Goal: Transaction & Acquisition: Download file/media

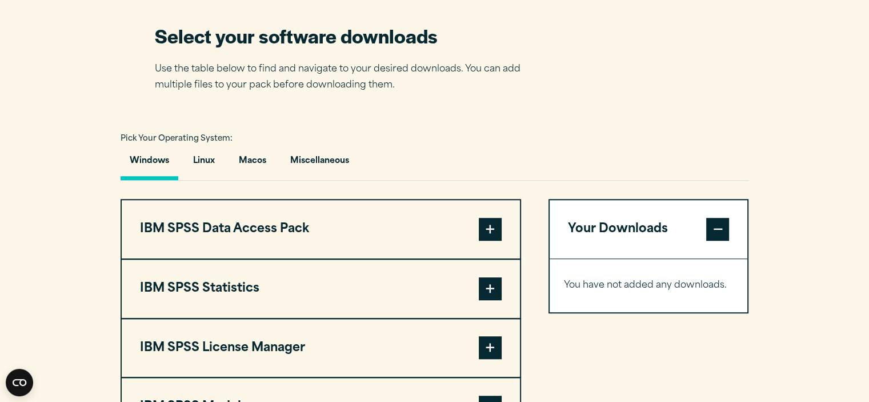
scroll to position [858, 0]
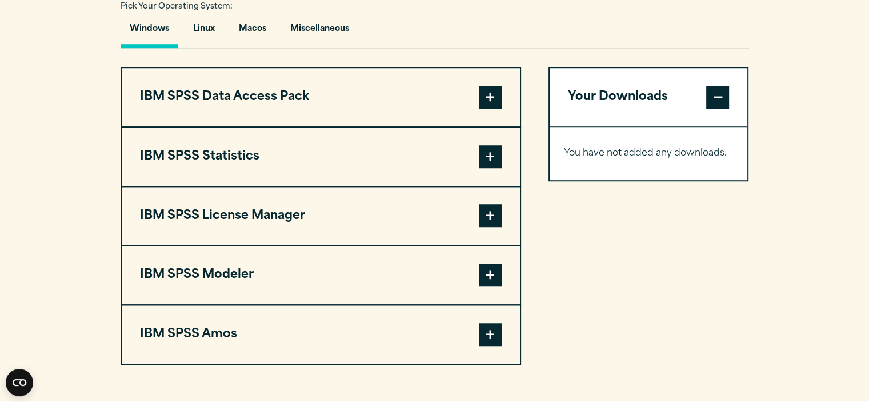
drag, startPoint x: 503, startPoint y: 151, endPoint x: 493, endPoint y: 152, distance: 9.2
click at [495, 152] on button "IBM SPSS Statistics" at bounding box center [321, 156] width 398 height 58
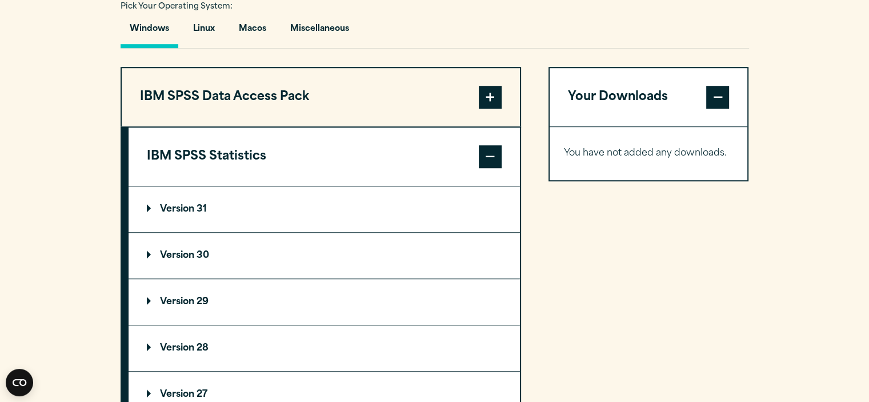
click at [493, 152] on span at bounding box center [490, 156] width 23 height 23
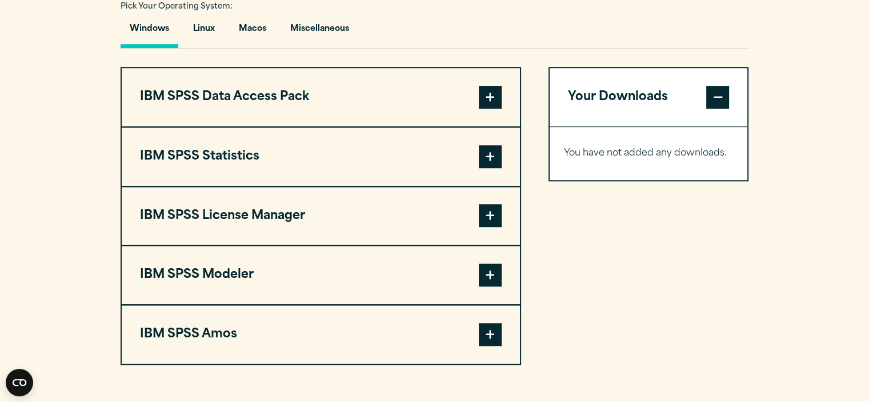
click at [493, 152] on span at bounding box center [490, 156] width 23 height 23
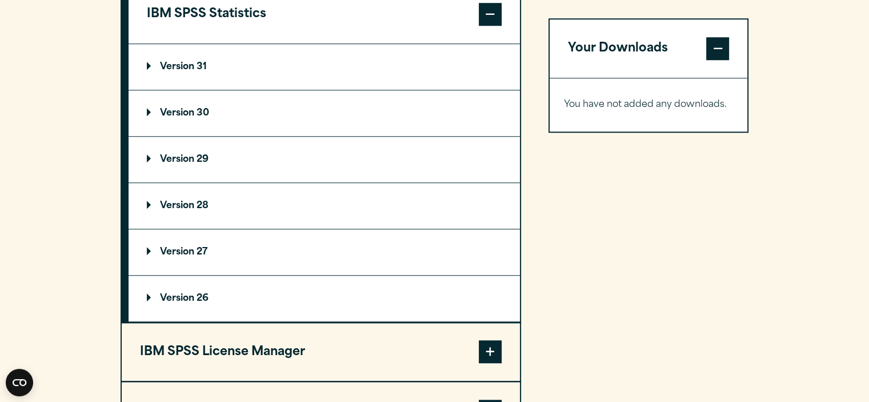
scroll to position [1018, 0]
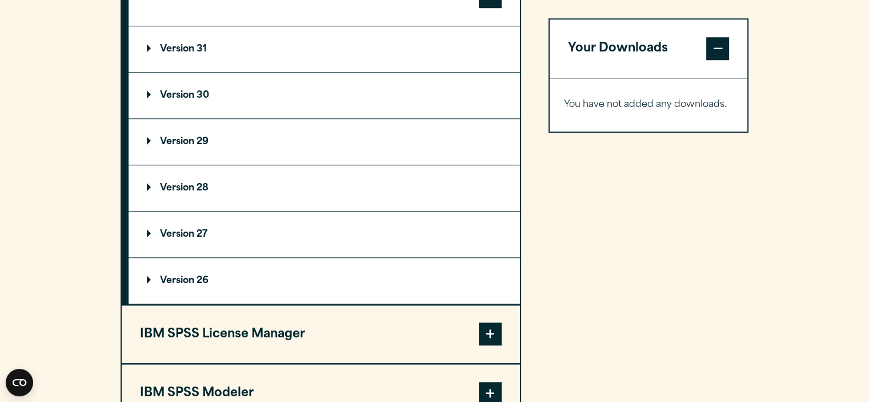
click at [242, 157] on summary "Version 29" at bounding box center [324, 142] width 391 height 46
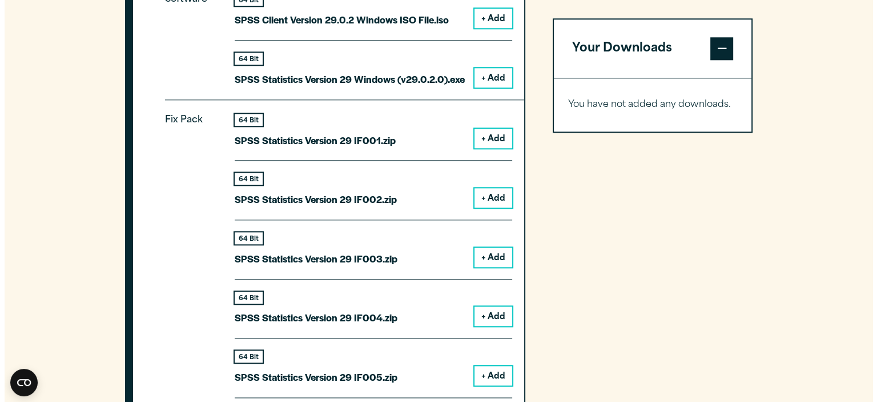
scroll to position [1266, 0]
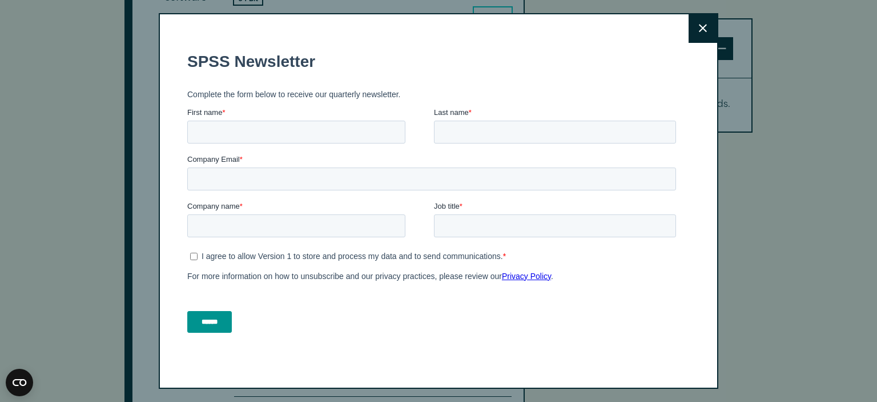
click at [705, 29] on icon at bounding box center [703, 28] width 8 height 9
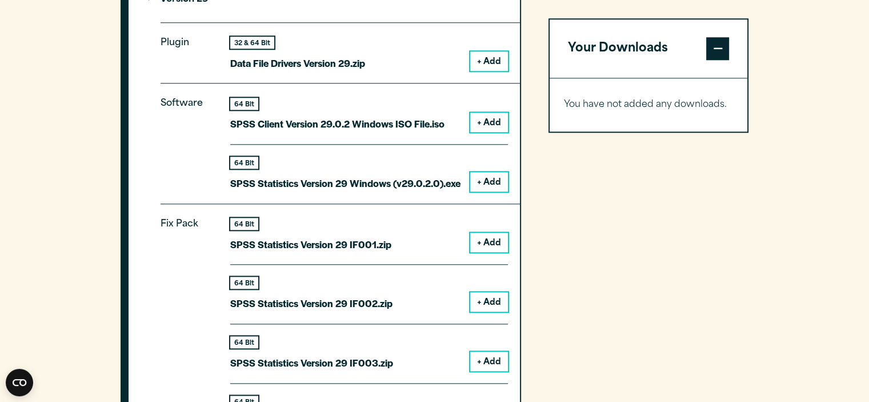
scroll to position [1165, 0]
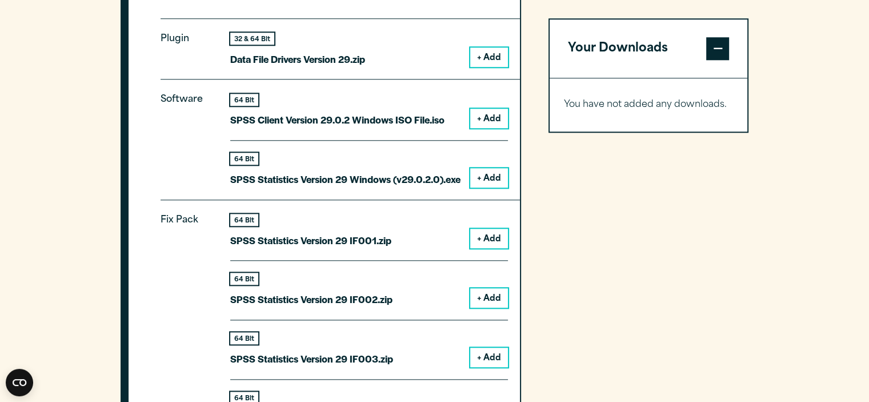
click at [483, 178] on button "+ Add" at bounding box center [489, 177] width 38 height 19
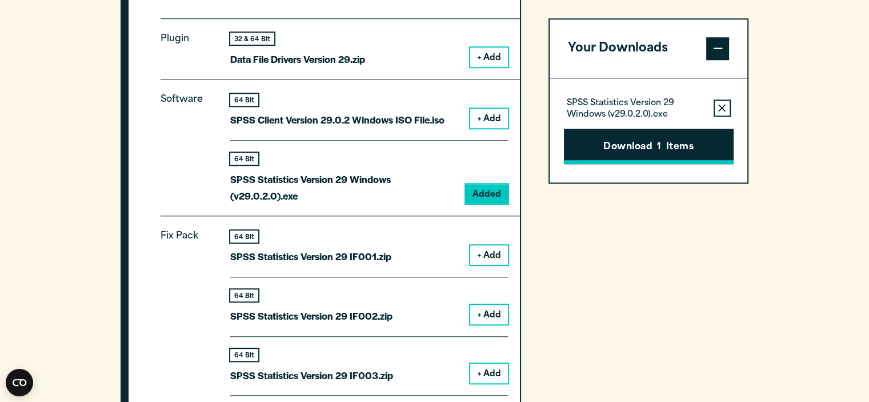
click at [694, 132] on button "Download 1 Items" at bounding box center [649, 146] width 170 height 35
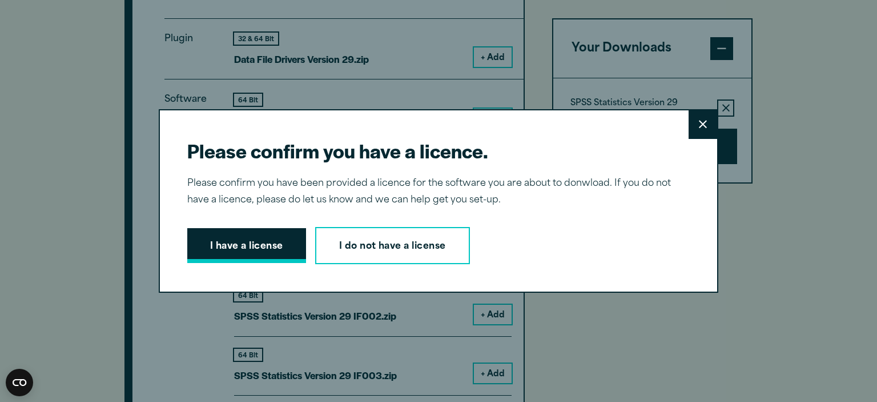
click at [233, 246] on button "I have a license" at bounding box center [246, 245] width 119 height 35
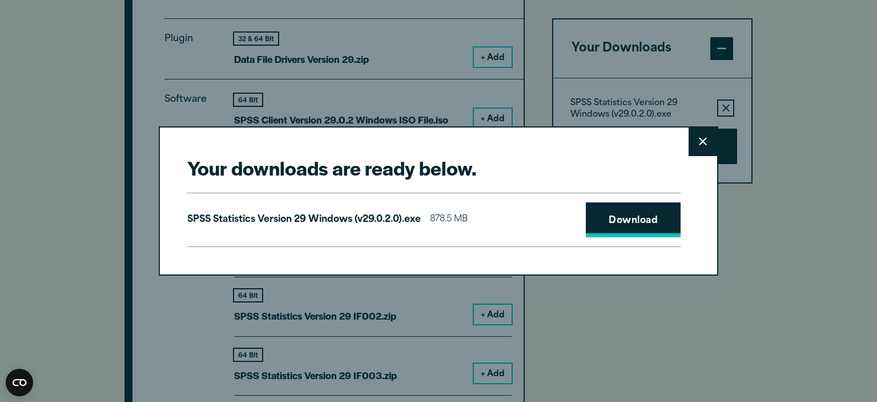
click at [652, 232] on link "Download" at bounding box center [633, 219] width 95 height 35
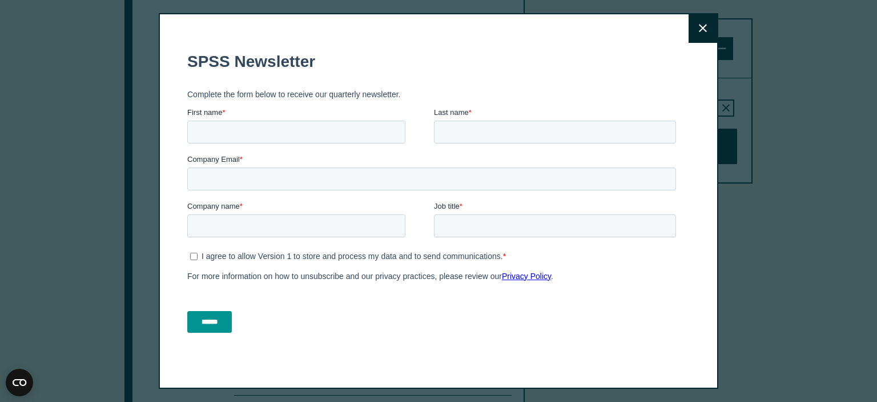
click at [708, 22] on button "Close" at bounding box center [703, 28] width 29 height 29
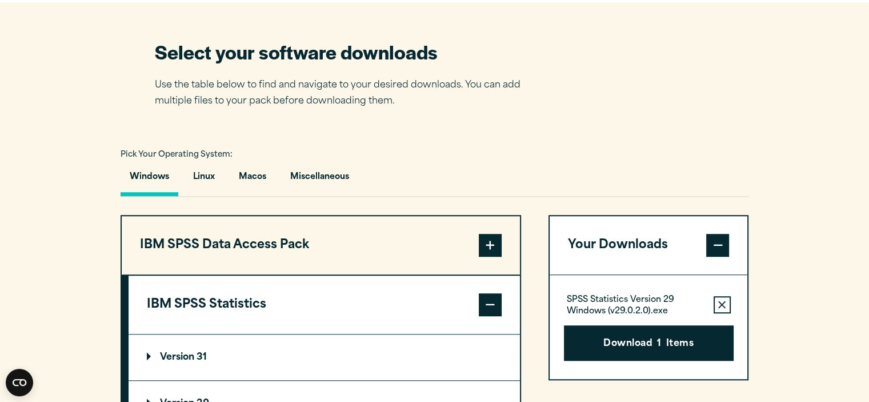
scroll to position [707, 0]
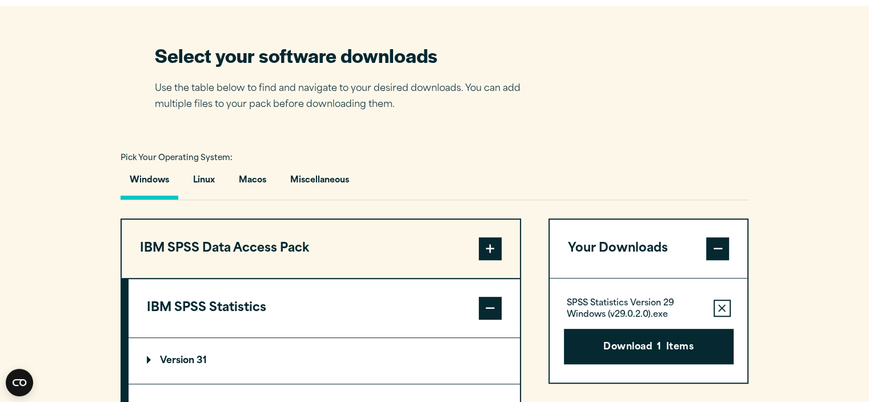
click at [499, 261] on button "IBM SPSS Data Access Pack" at bounding box center [321, 248] width 398 height 58
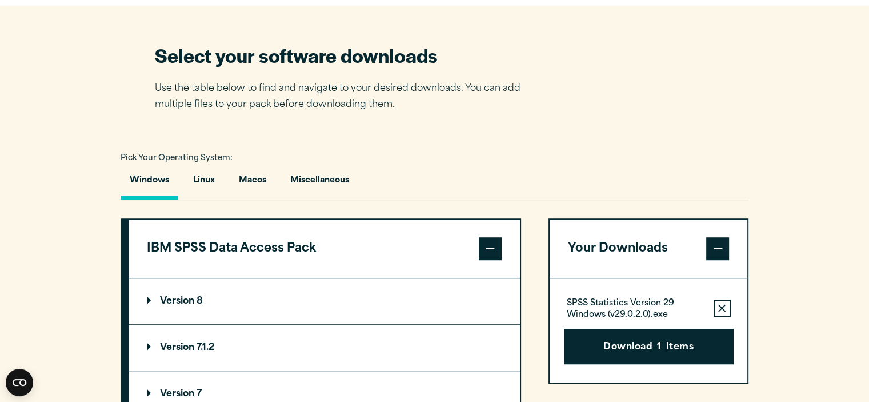
click at [428, 158] on div "Pick Your Operating System: Windows Linux [GEOGRAPHIC_DATA] Miscellaneous" at bounding box center [435, 175] width 628 height 50
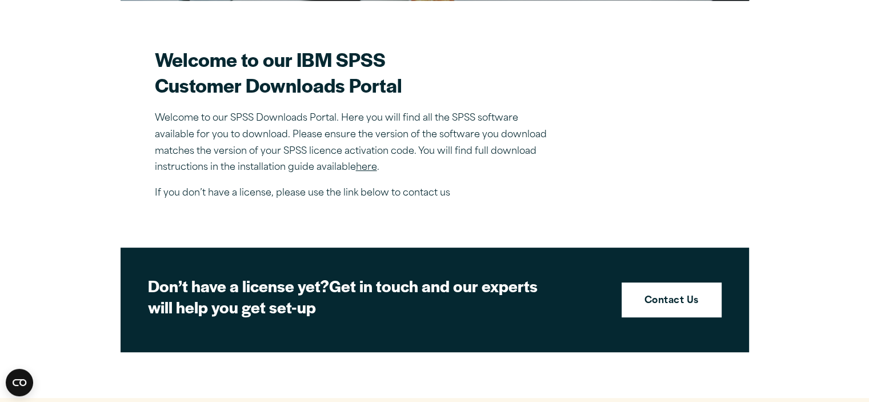
scroll to position [331, 0]
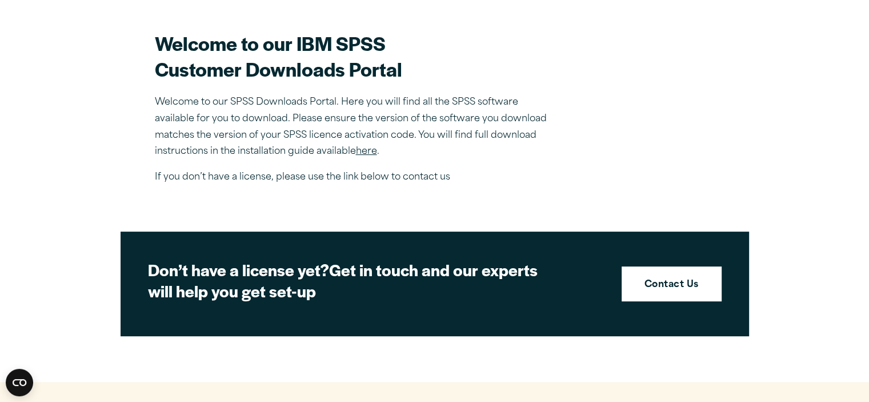
click at [366, 148] on link "here" at bounding box center [366, 151] width 21 height 9
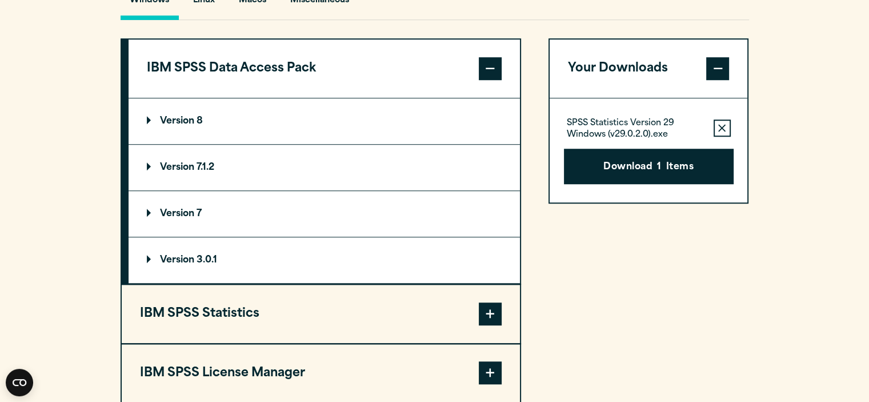
scroll to position [929, 0]
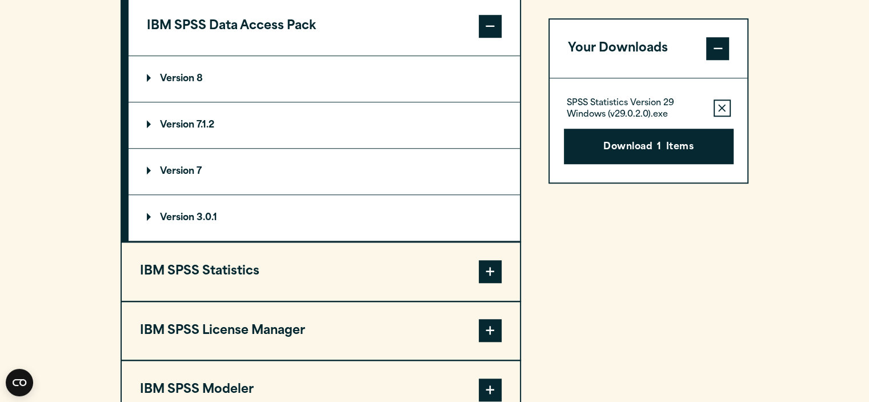
click at [496, 262] on span at bounding box center [490, 271] width 23 height 23
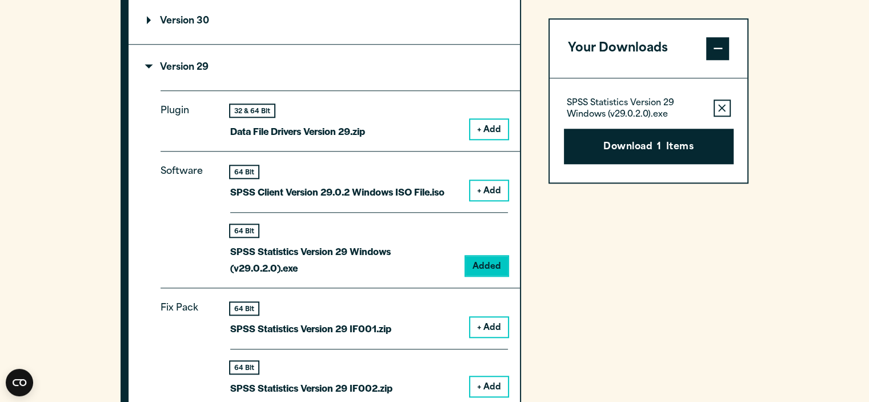
scroll to position [1097, 0]
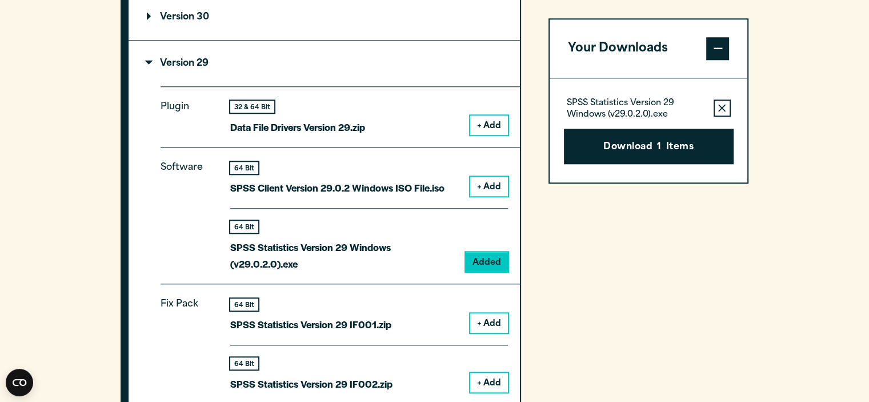
click at [497, 180] on button "+ Add" at bounding box center [489, 185] width 38 height 19
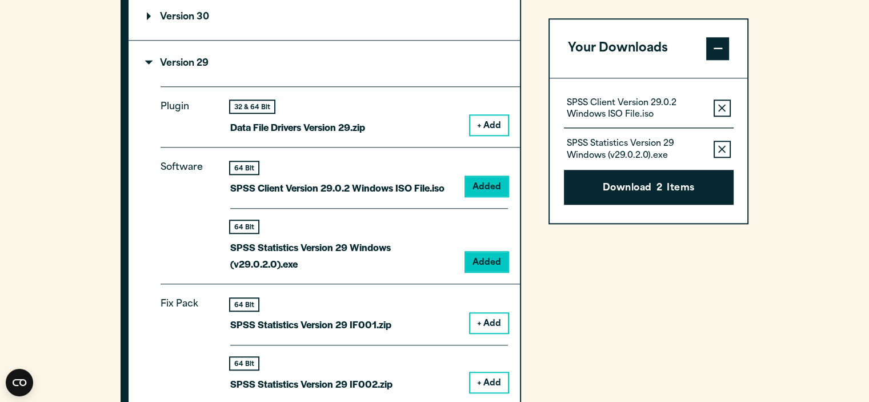
click at [715, 146] on button "Remove this item from your software download list" at bounding box center [721, 149] width 17 height 17
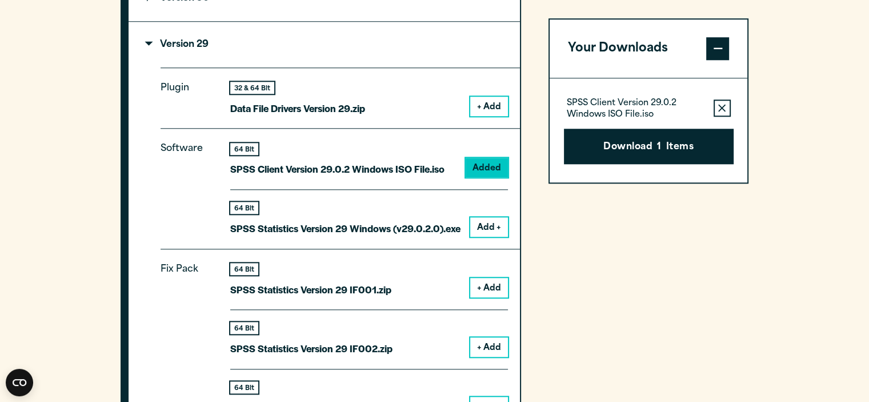
scroll to position [1060, 0]
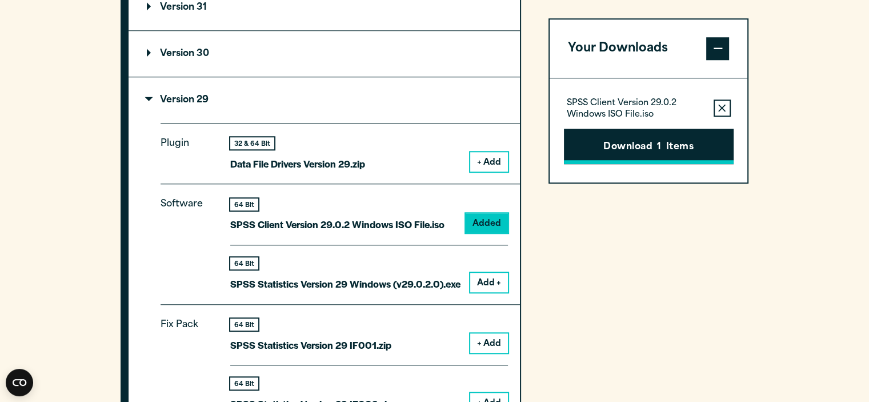
click at [607, 146] on button "Download 1 Items" at bounding box center [649, 146] width 170 height 35
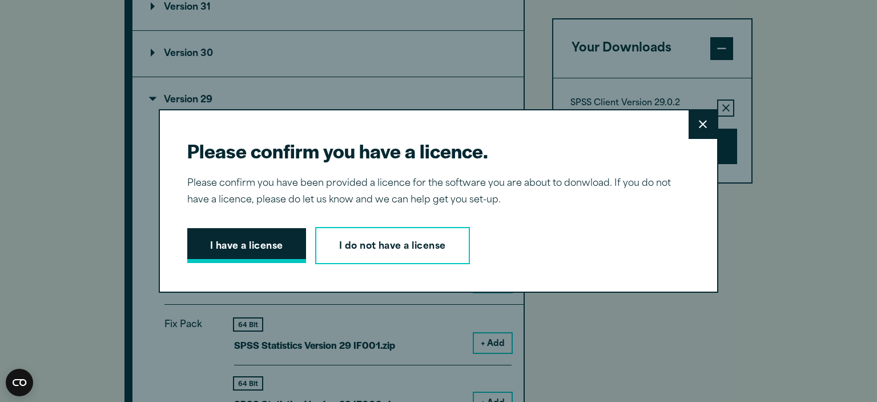
click at [255, 251] on button "I have a license" at bounding box center [246, 245] width 119 height 35
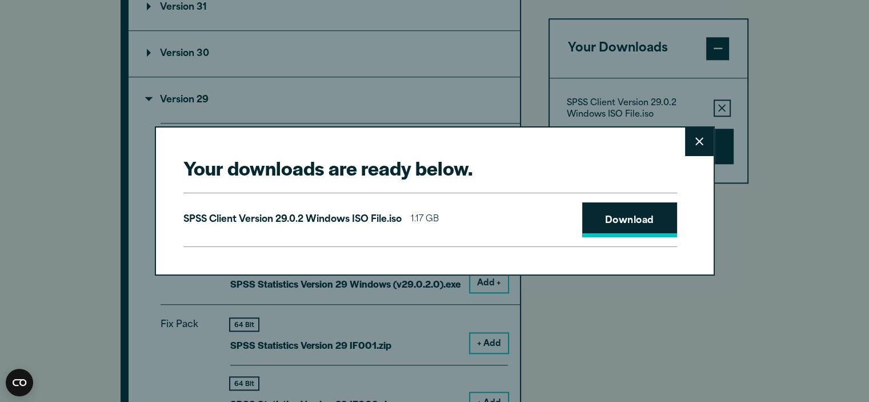
click at [634, 208] on link "Download" at bounding box center [629, 219] width 95 height 35
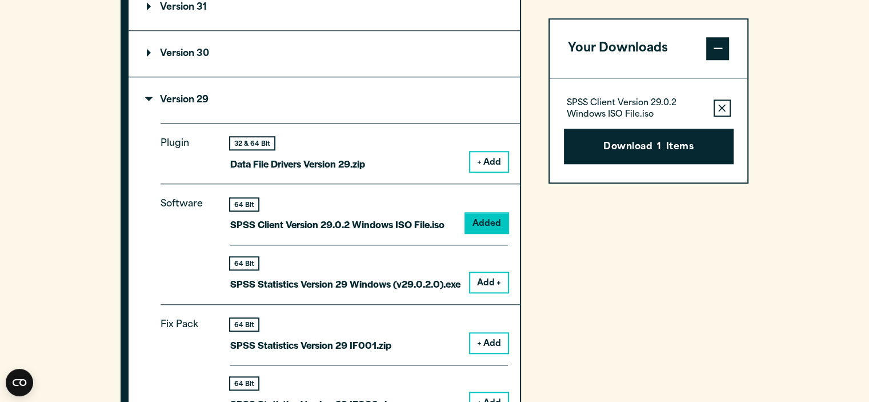
click at [151, 84] on div "Your downloads are ready below. Close SPSS Client Version 29.0.2 Windows ISO Fi…" at bounding box center [434, 201] width 869 height 402
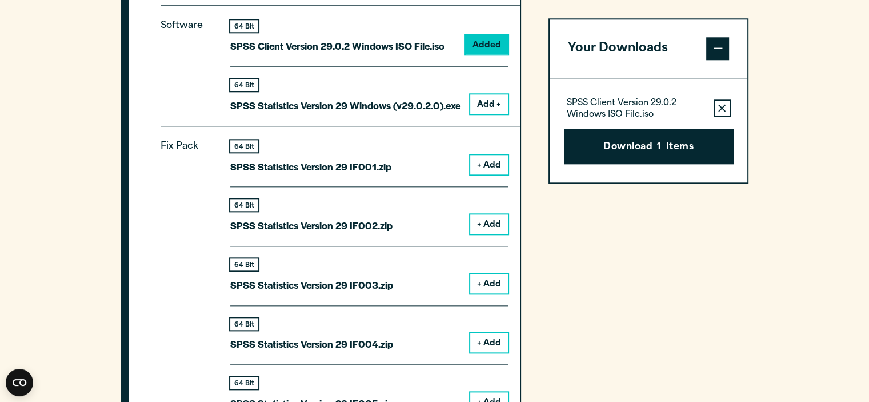
scroll to position [1237, 0]
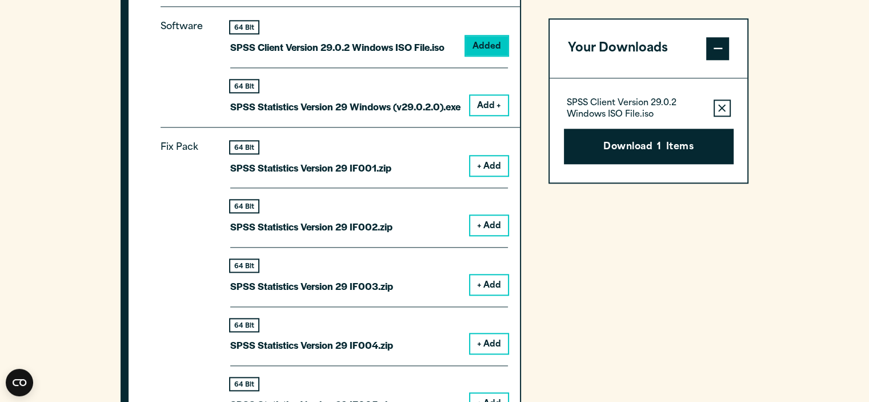
click at [715, 107] on button "Remove this item from your software download list" at bounding box center [721, 107] width 17 height 17
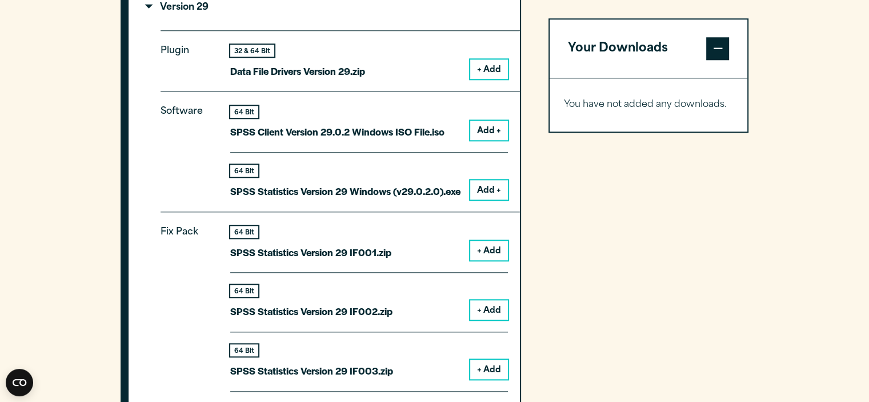
scroll to position [1151, 0]
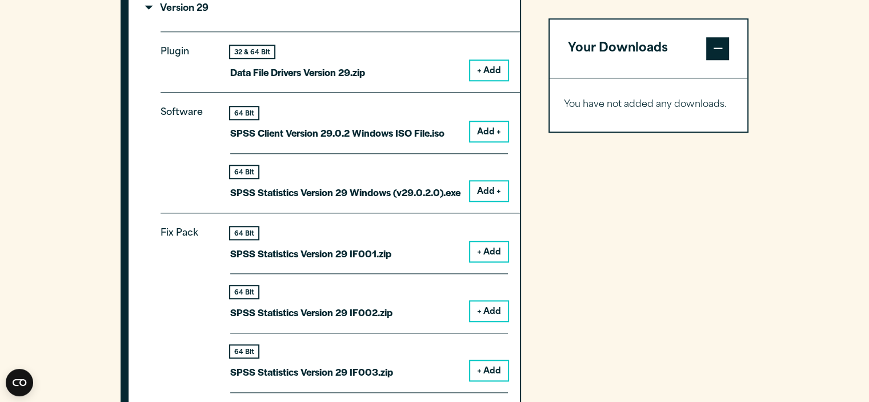
click at [482, 181] on button "Add +" at bounding box center [489, 190] width 38 height 19
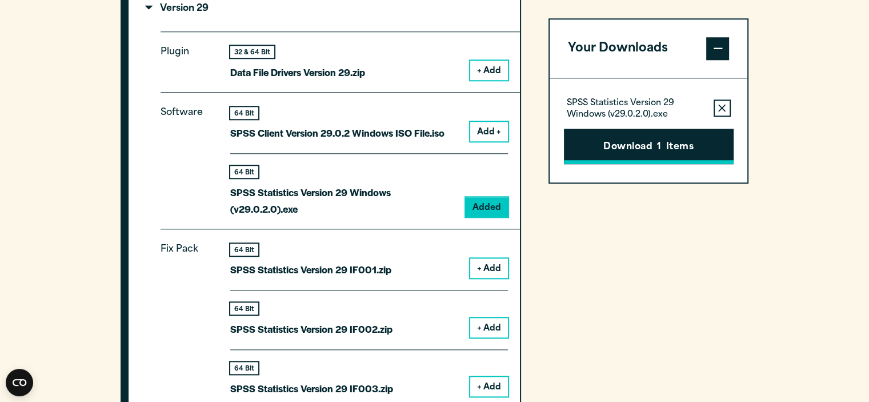
click at [667, 147] on button "Download 1 Items" at bounding box center [649, 146] width 170 height 35
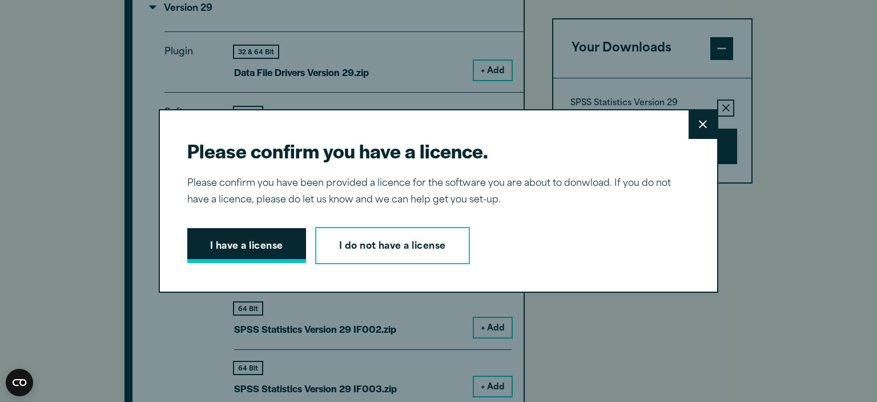
click at [226, 261] on button "I have a license" at bounding box center [246, 245] width 119 height 35
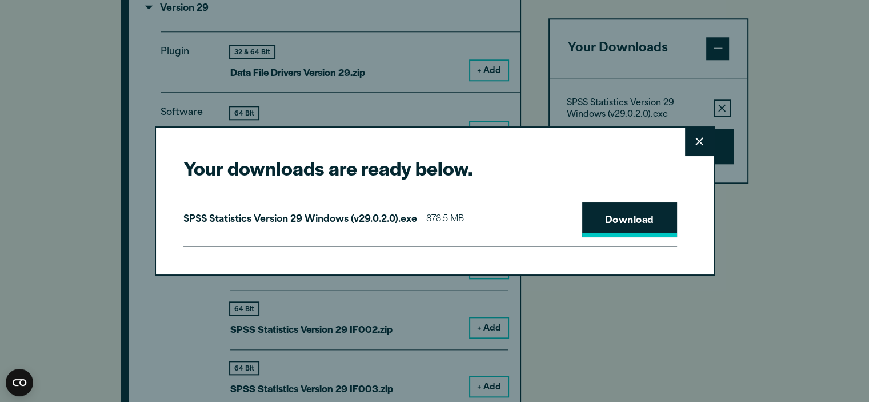
click at [612, 217] on link "Download" at bounding box center [629, 219] width 95 height 35
click at [694, 138] on button "Close" at bounding box center [699, 141] width 29 height 29
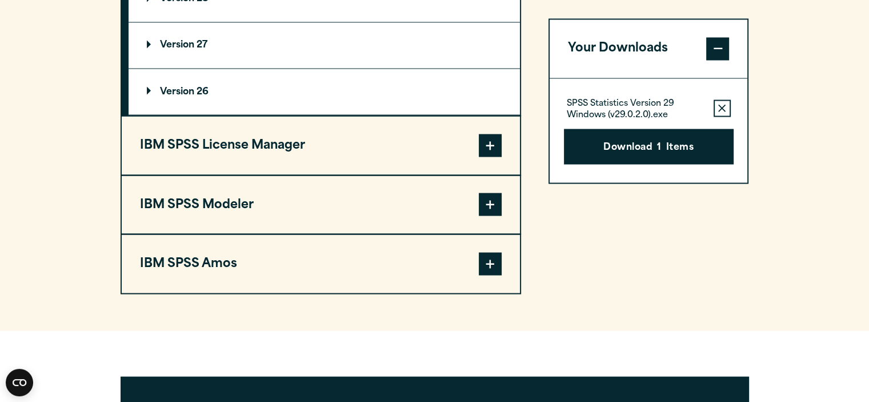
scroll to position [2081, 0]
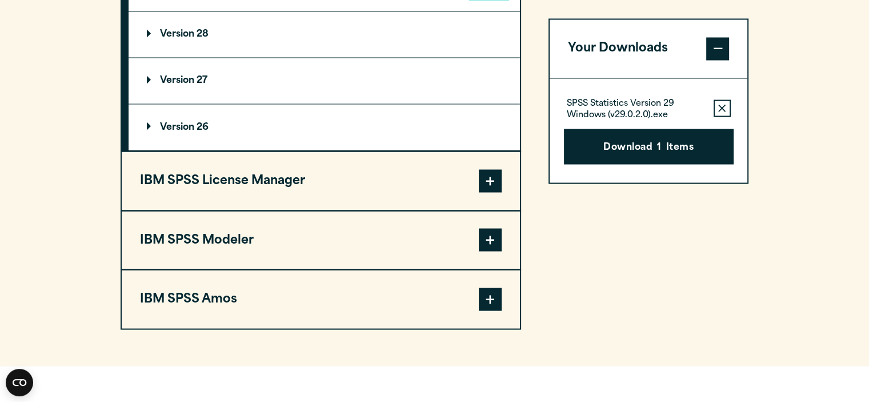
click at [464, 196] on button "IBM SPSS License Manager" at bounding box center [321, 180] width 398 height 58
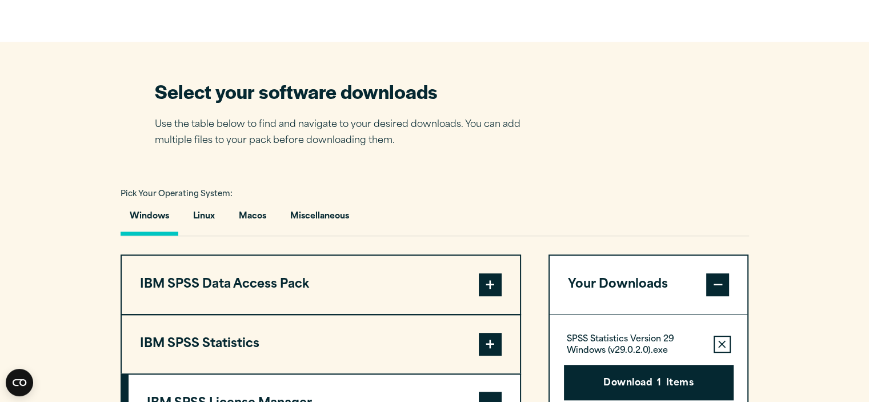
scroll to position [721, 0]
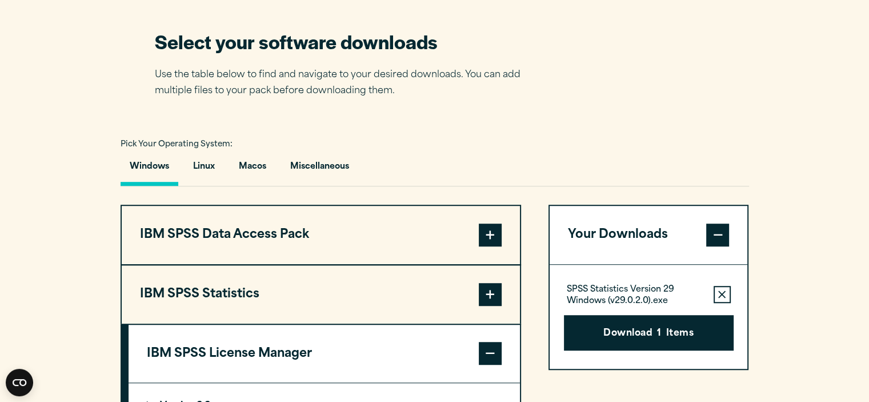
click at [388, 207] on button "IBM SPSS Data Access Pack" at bounding box center [321, 235] width 398 height 58
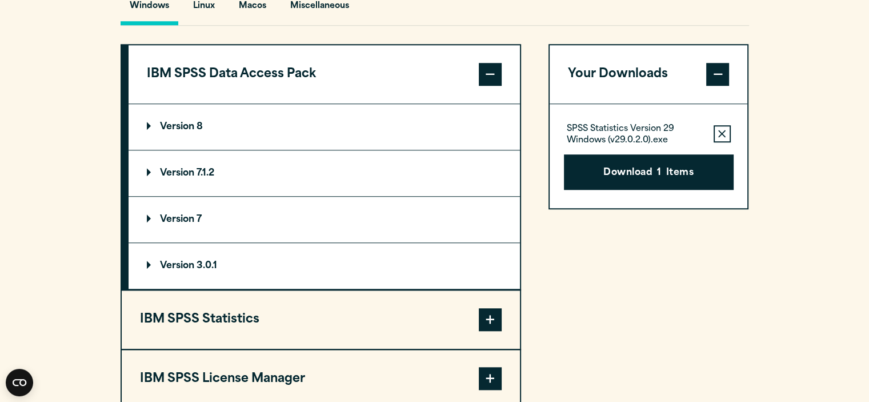
scroll to position [890, 0]
